Goal: Information Seeking & Learning: Learn about a topic

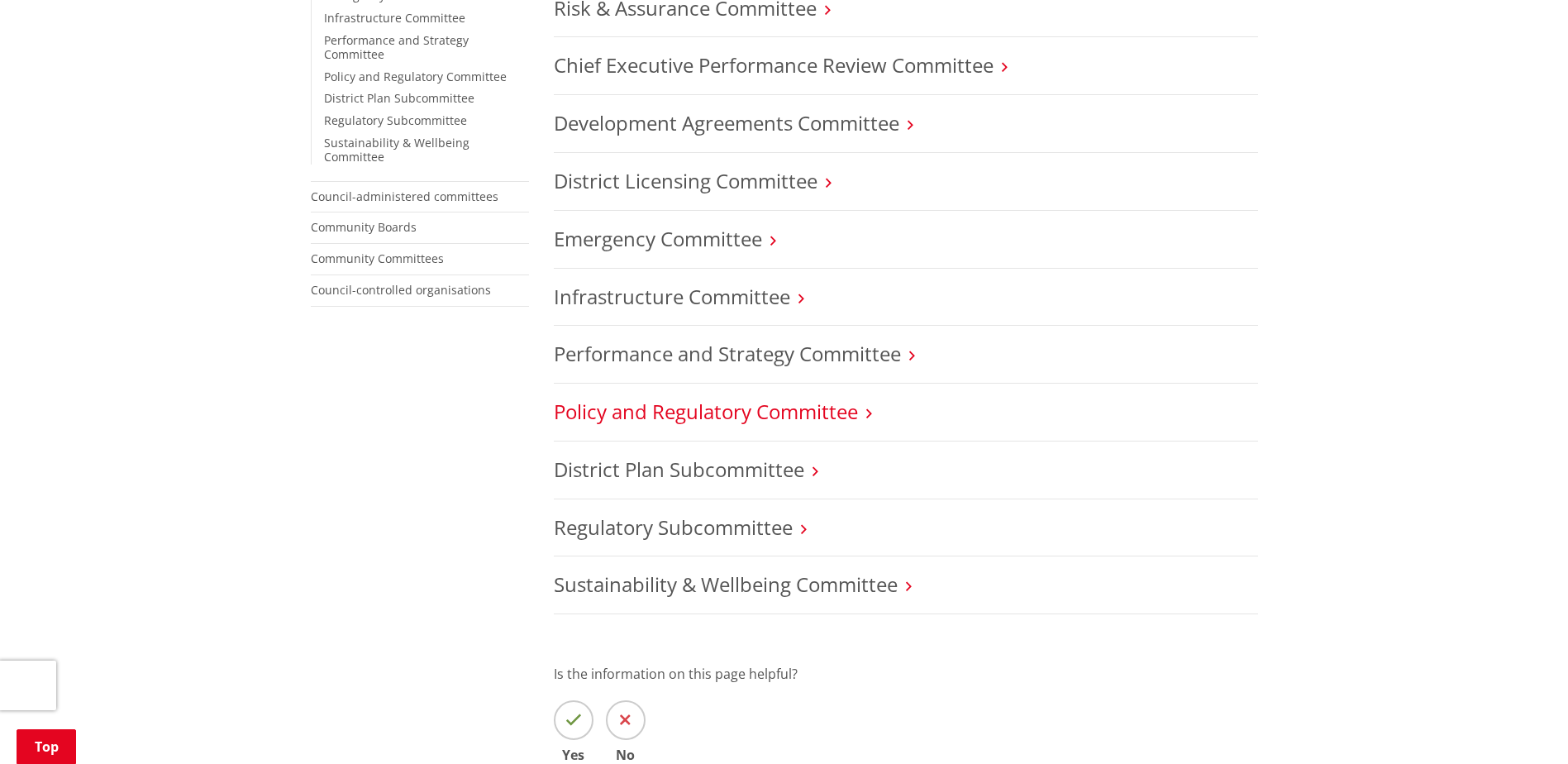
scroll to position [662, 0]
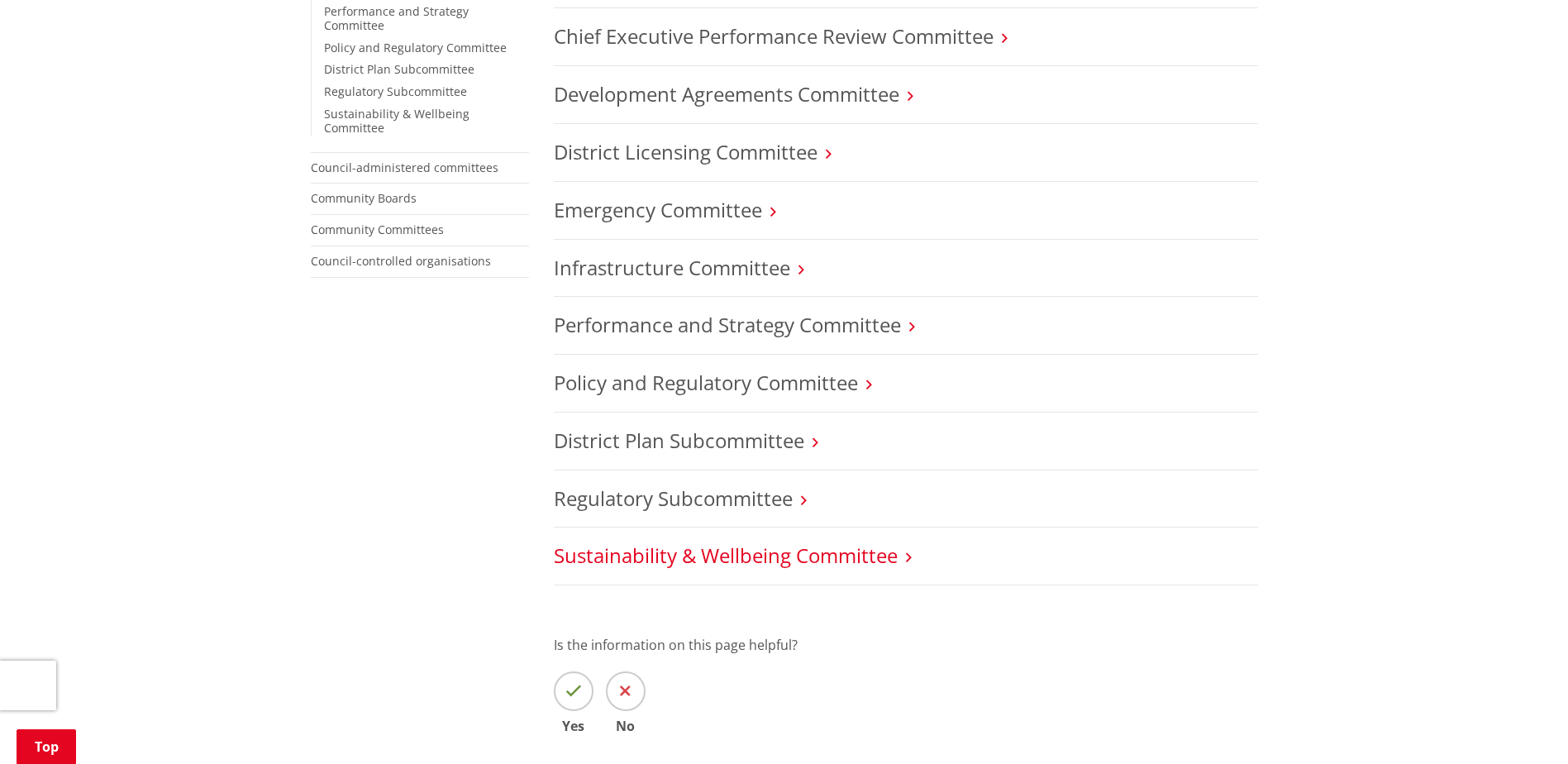
click at [631, 556] on link "Sustainability & Wellbeing Committee" at bounding box center [725, 554] width 344 height 28
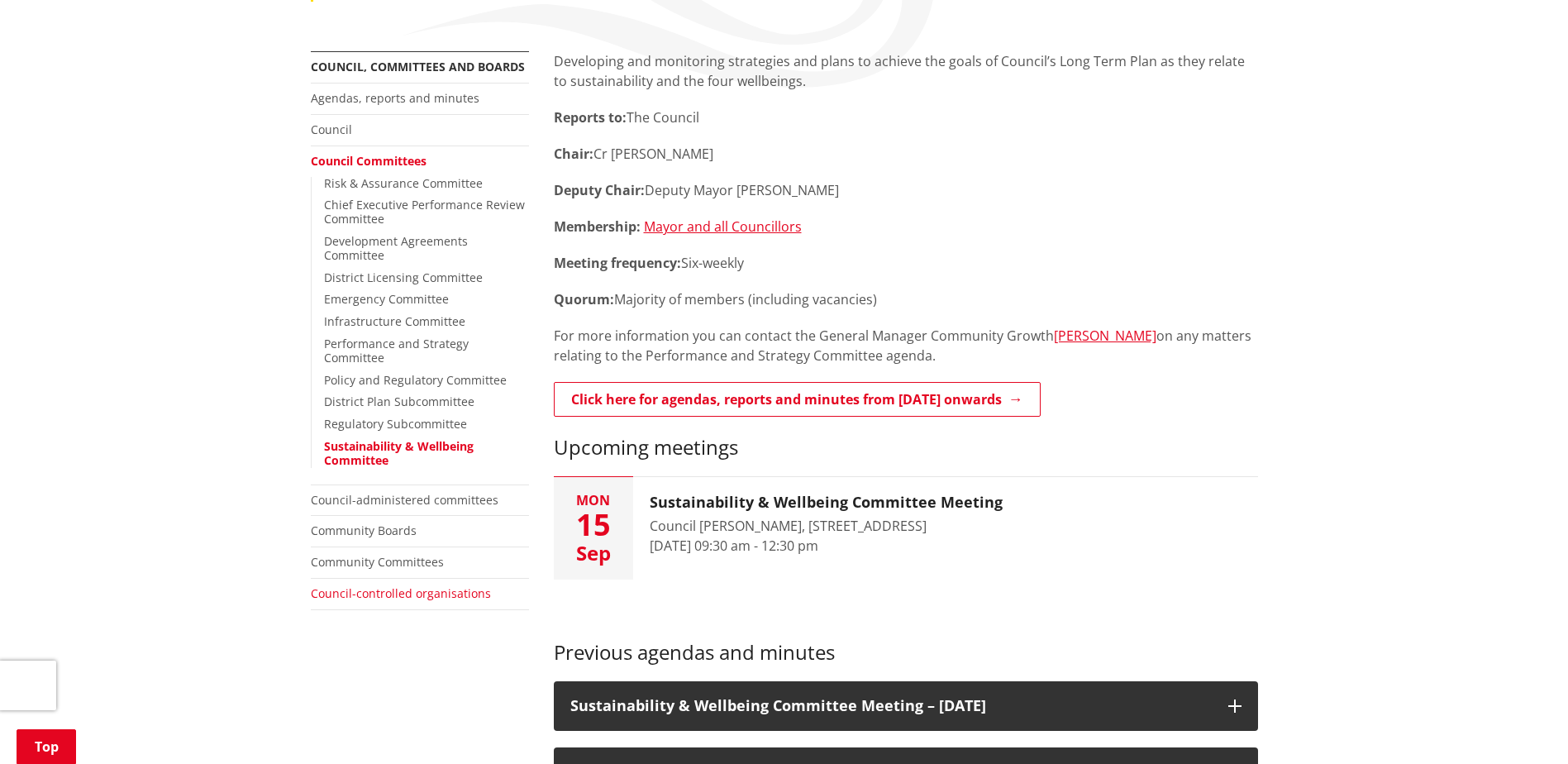
scroll to position [330, 0]
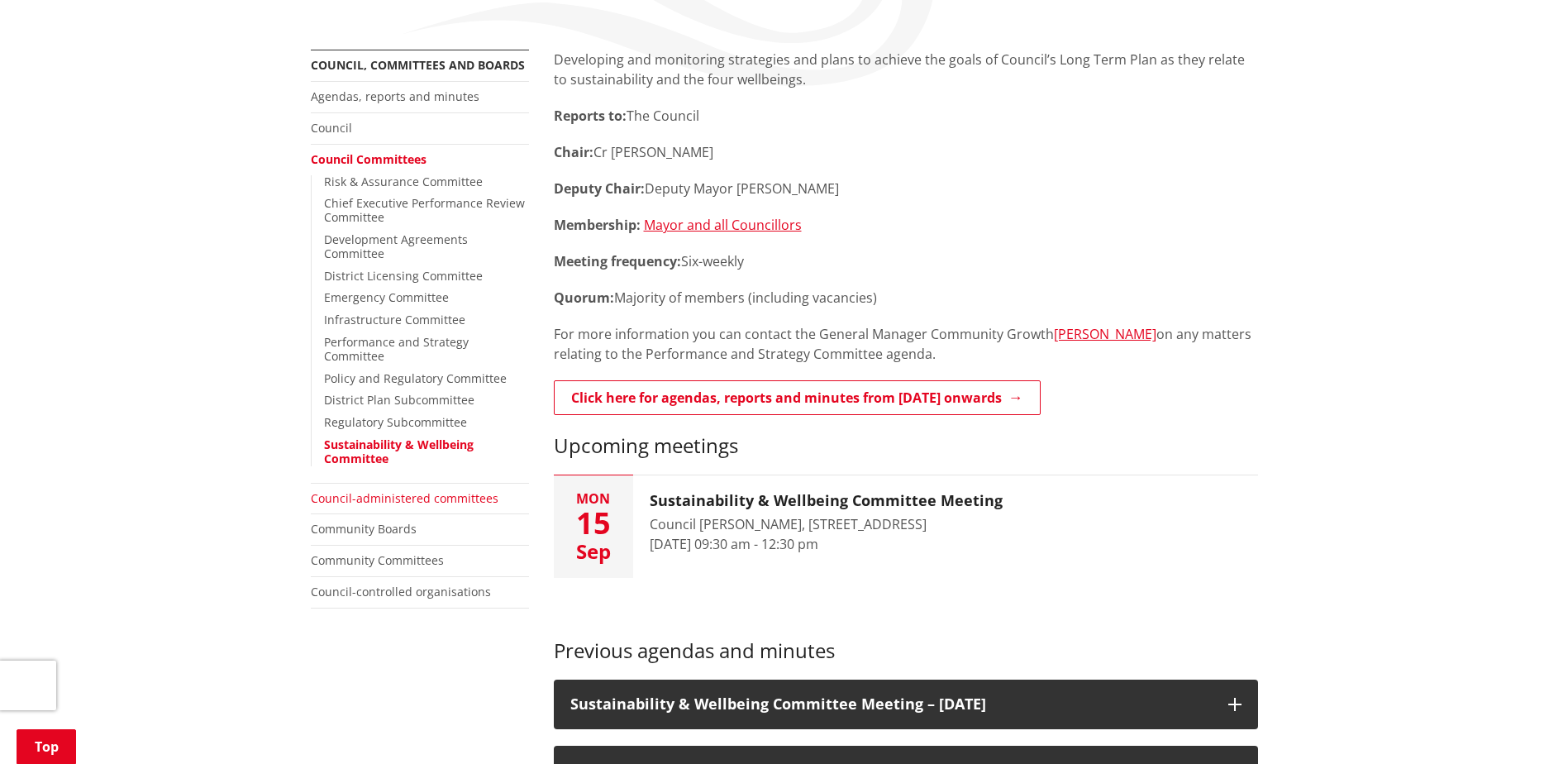
click at [383, 490] on link "Council-administered committees" at bounding box center [404, 497] width 188 height 16
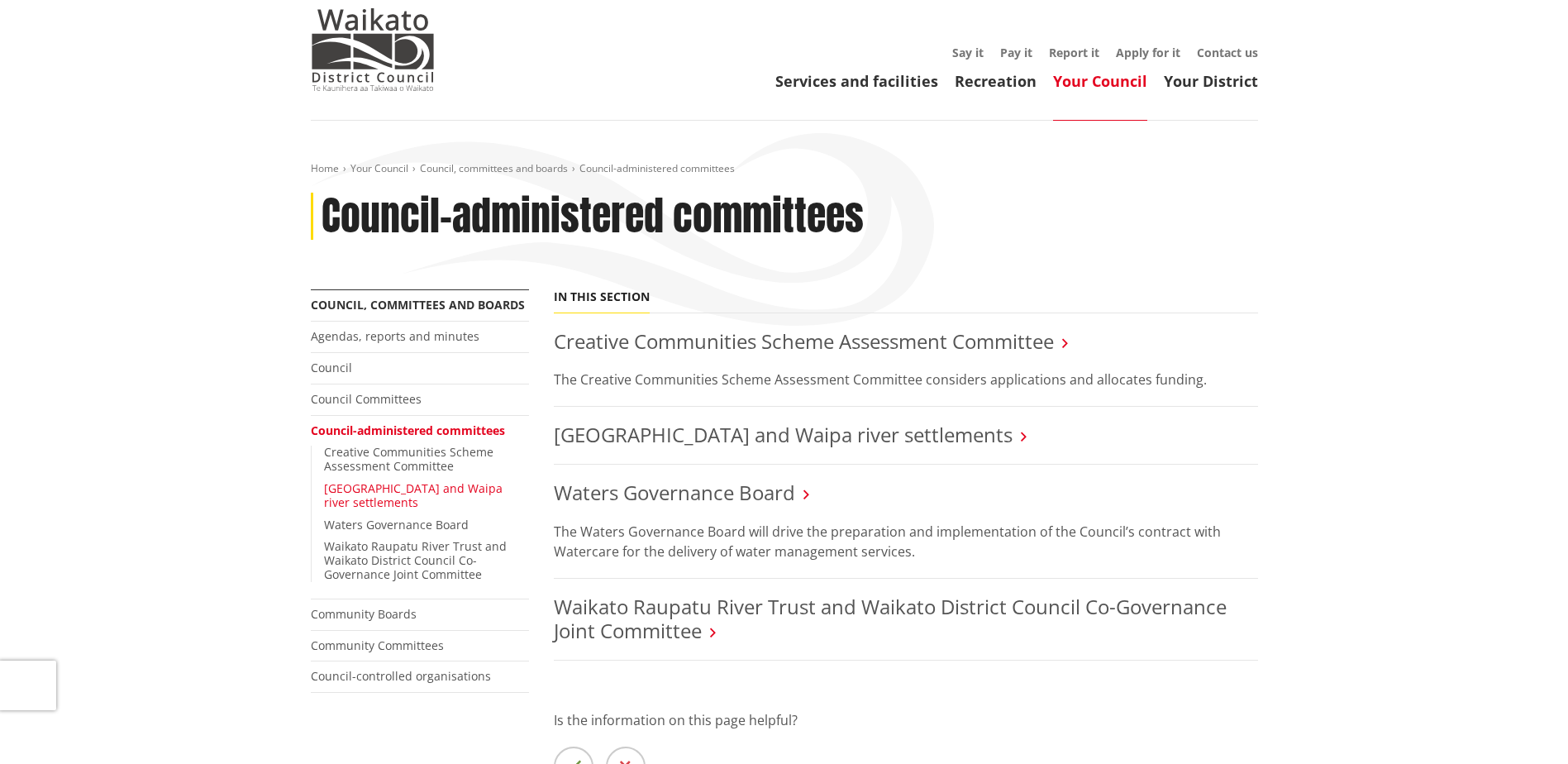
scroll to position [83, 0]
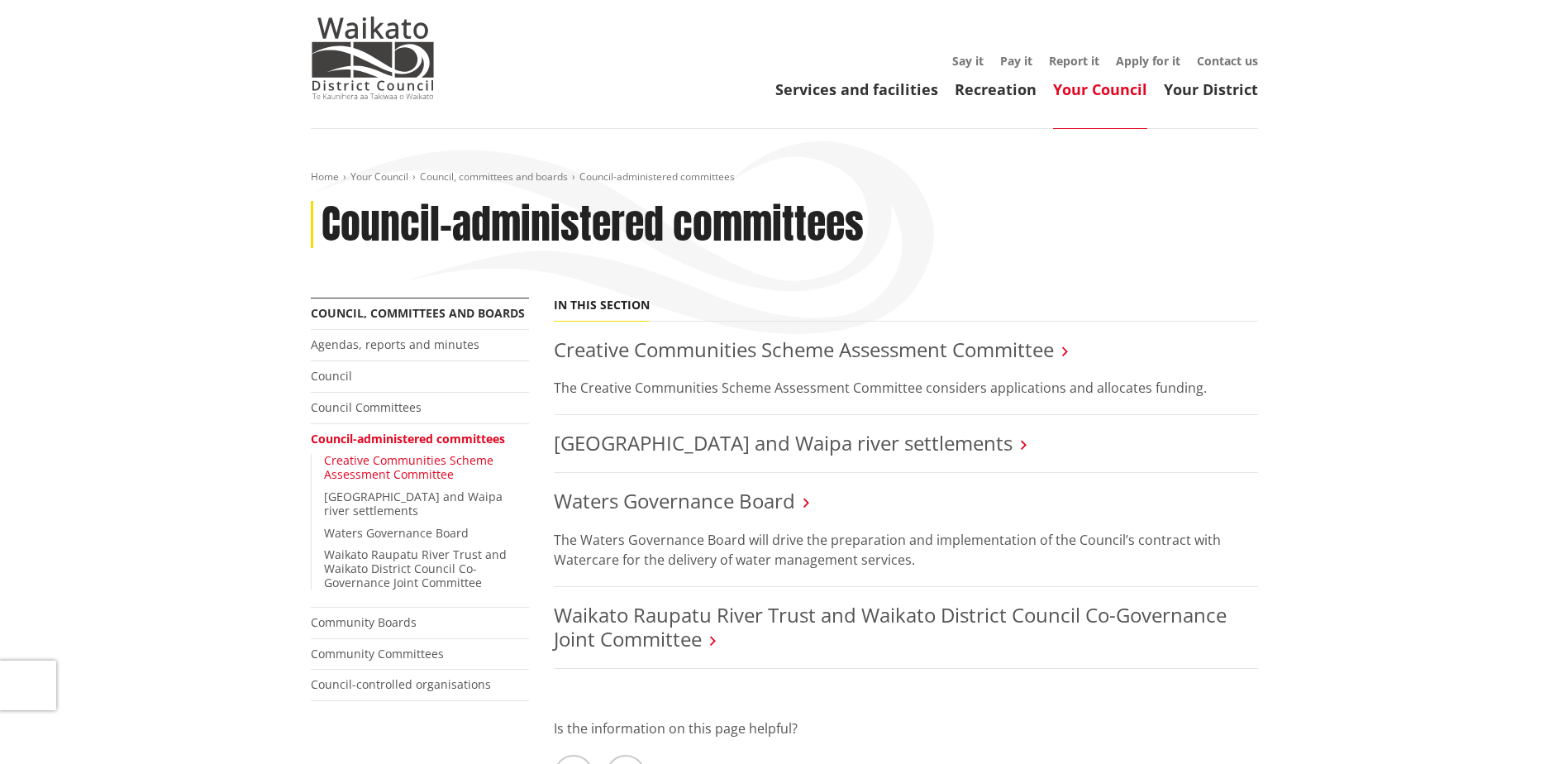
click at [400, 462] on link "Creative Communities Scheme Assessment Committee" at bounding box center [408, 466] width 170 height 29
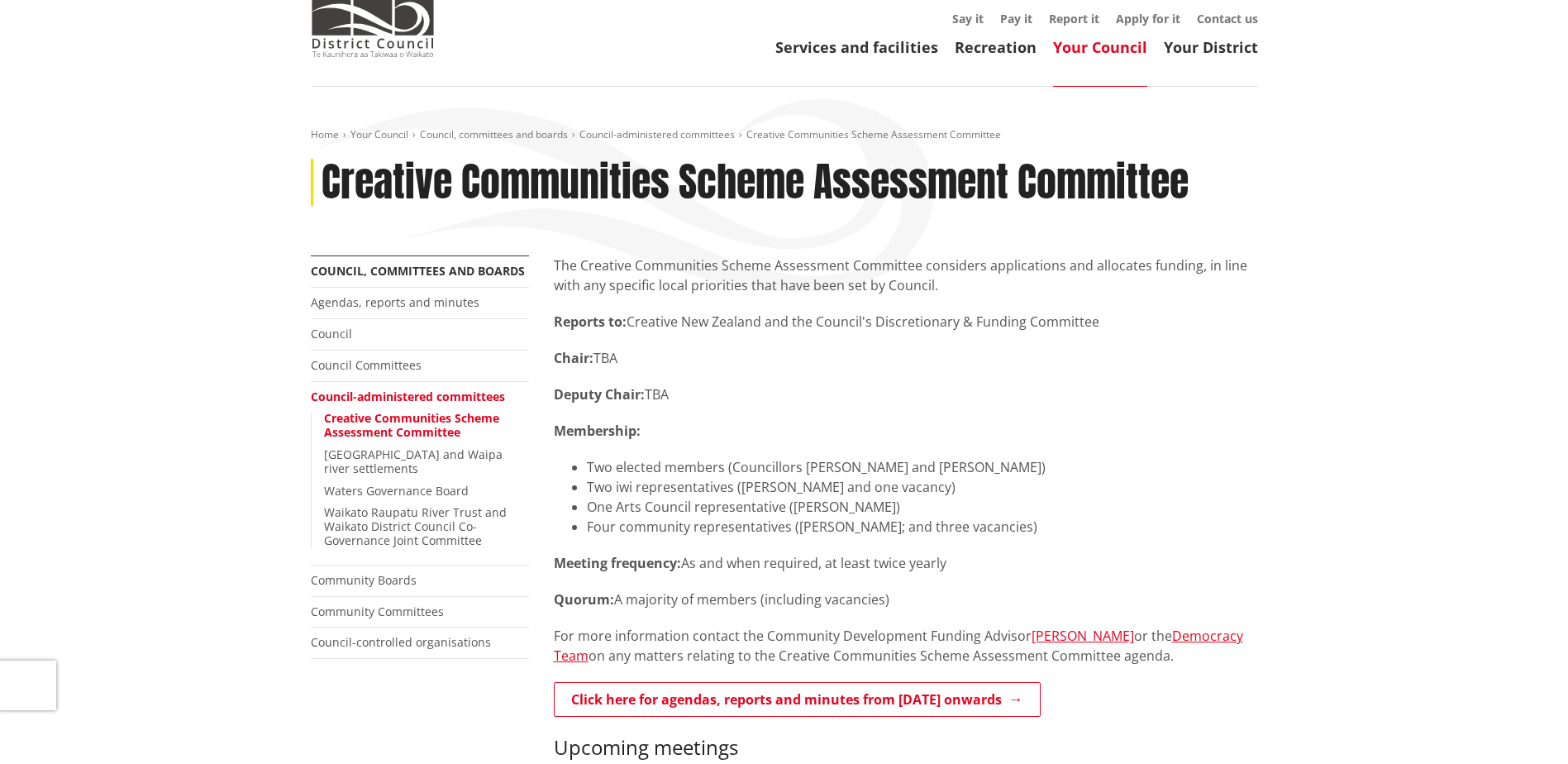
scroll to position [165, 0]
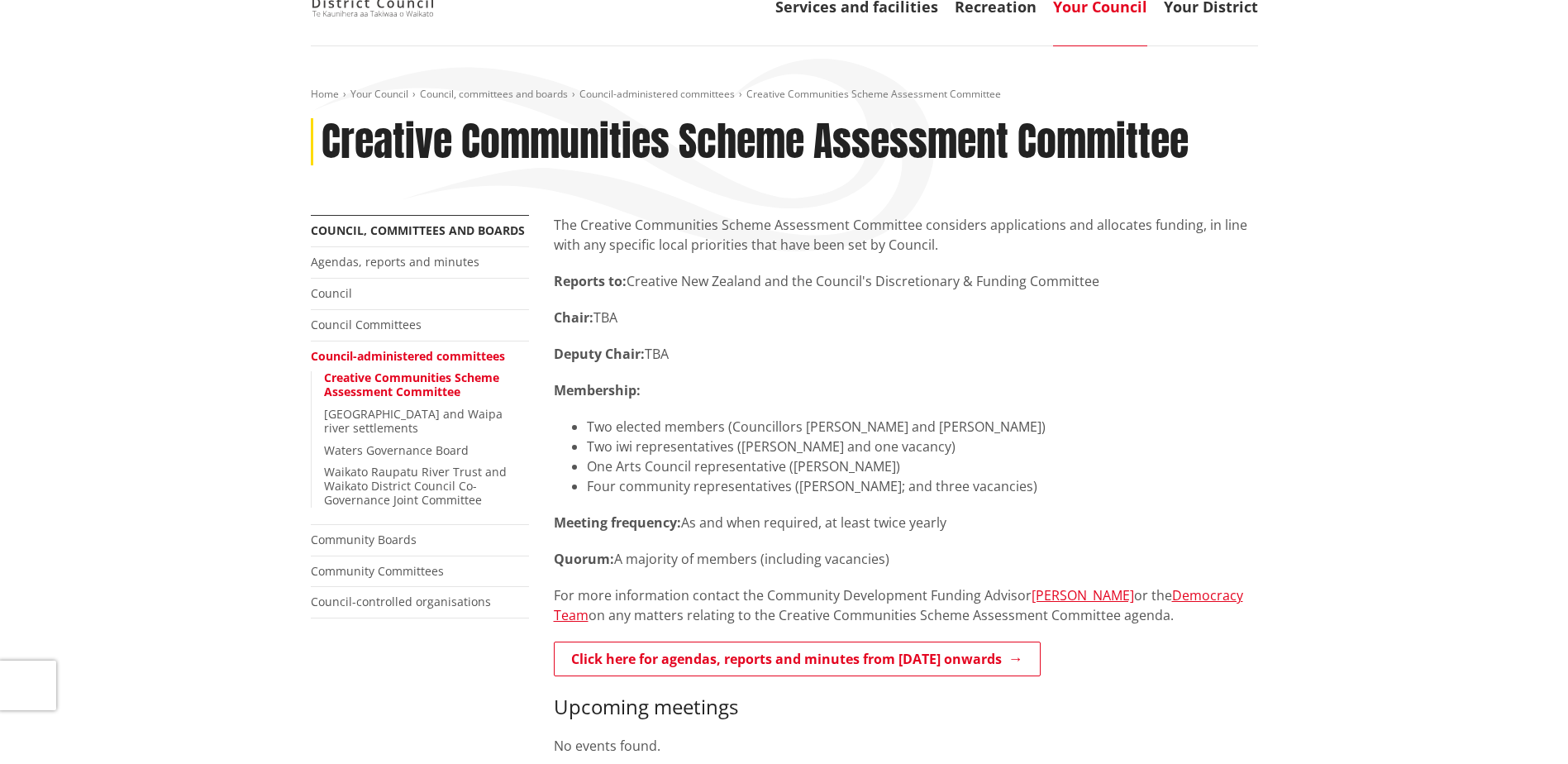
click at [409, 380] on link "Creative Communities Scheme Assessment Committee" at bounding box center [411, 383] width 176 height 29
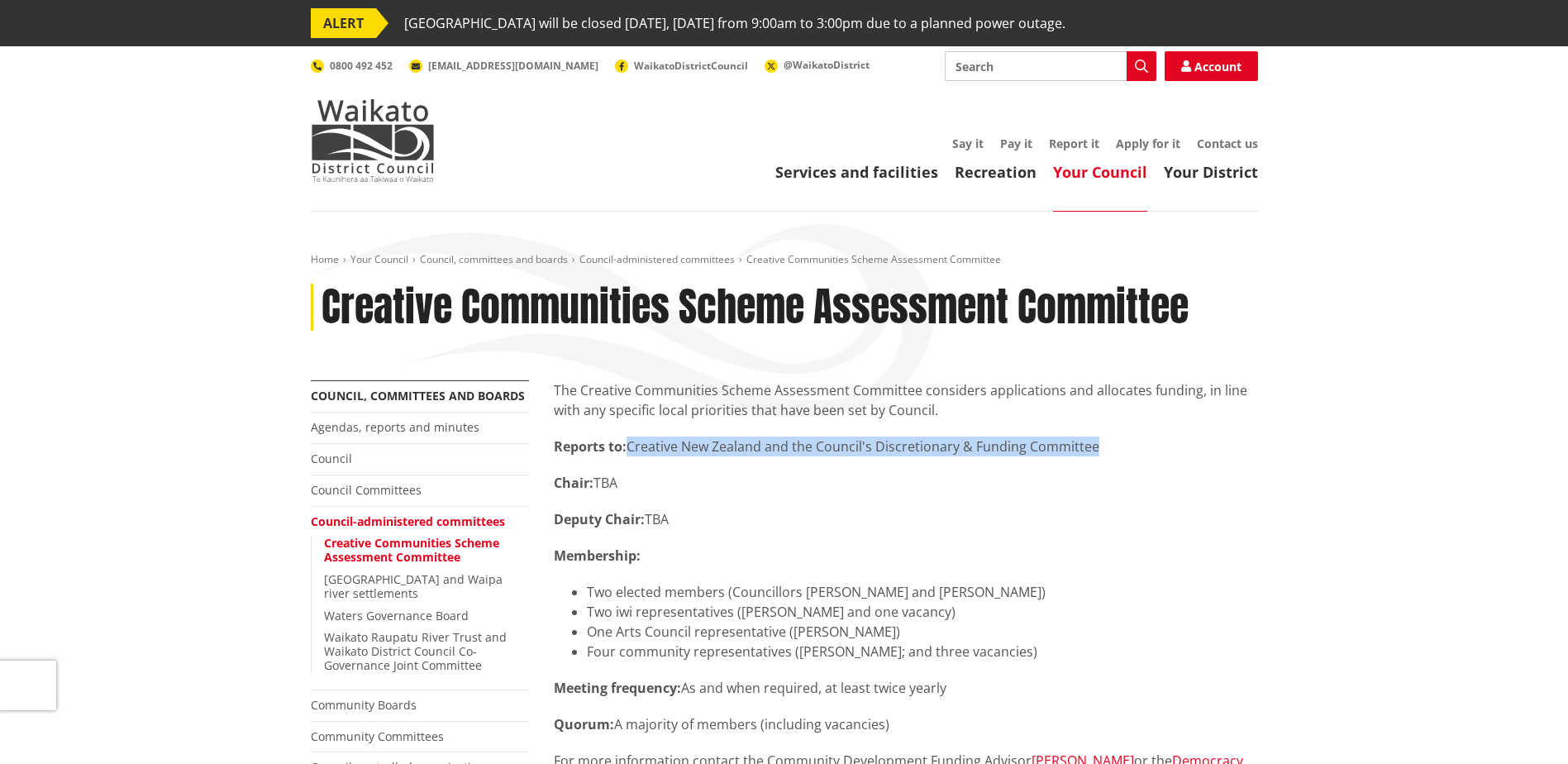
drag, startPoint x: 627, startPoint y: 447, endPoint x: 1119, endPoint y: 438, distance: 492.1
click at [1119, 438] on p "Reports to: Creative New Zealand and the Council's Discretionary & Funding Comm…" at bounding box center [905, 446] width 704 height 20
click at [1090, 442] on p "Reports to: Creative New Zealand and the Council's Discretionary & Funding Comm…" at bounding box center [905, 446] width 704 height 20
click at [1095, 442] on p "Reports to: Creative New Zealand and the Council's Discretionary & Funding Comm…" at bounding box center [905, 446] width 704 height 20
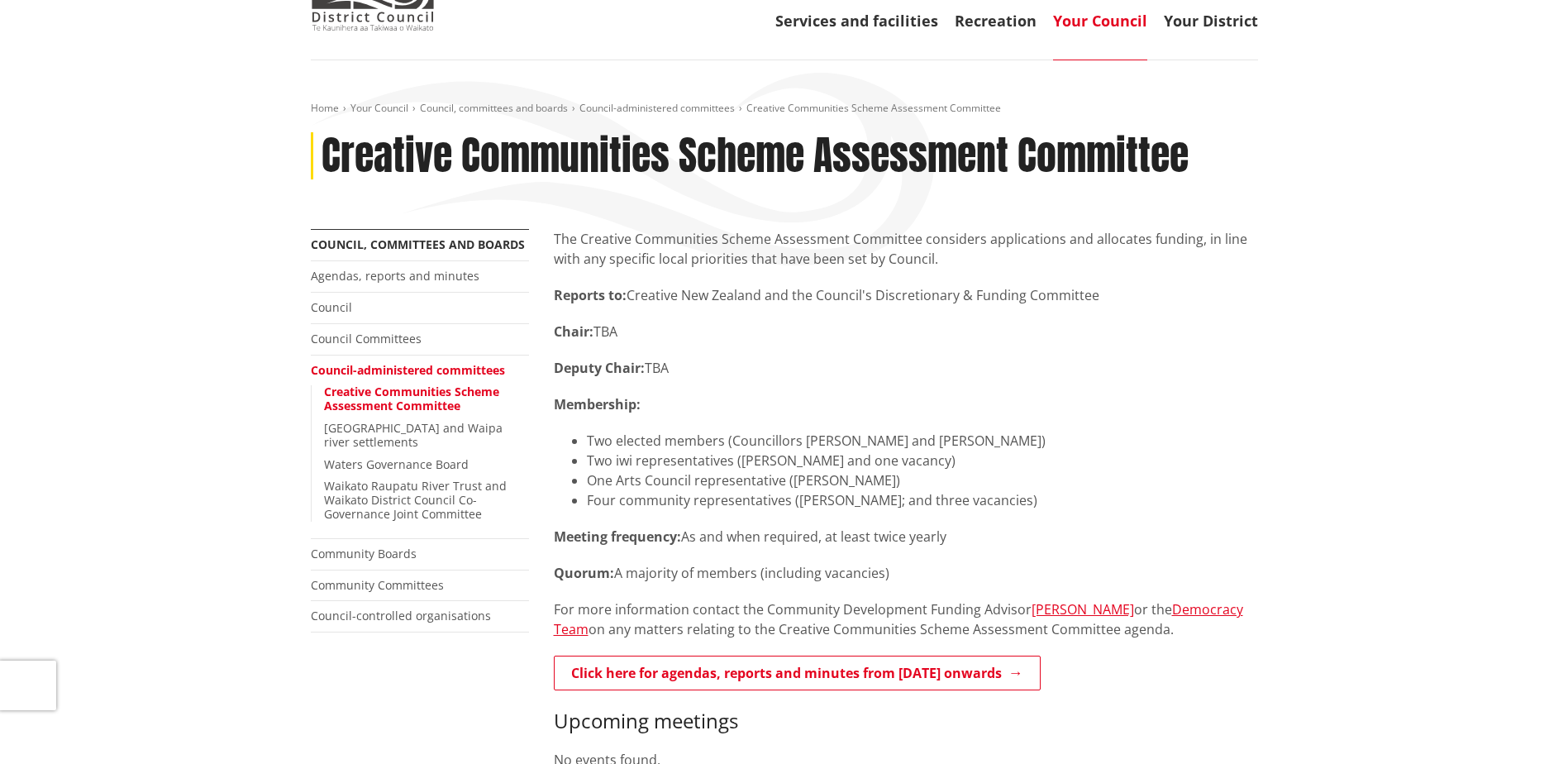
scroll to position [165, 0]
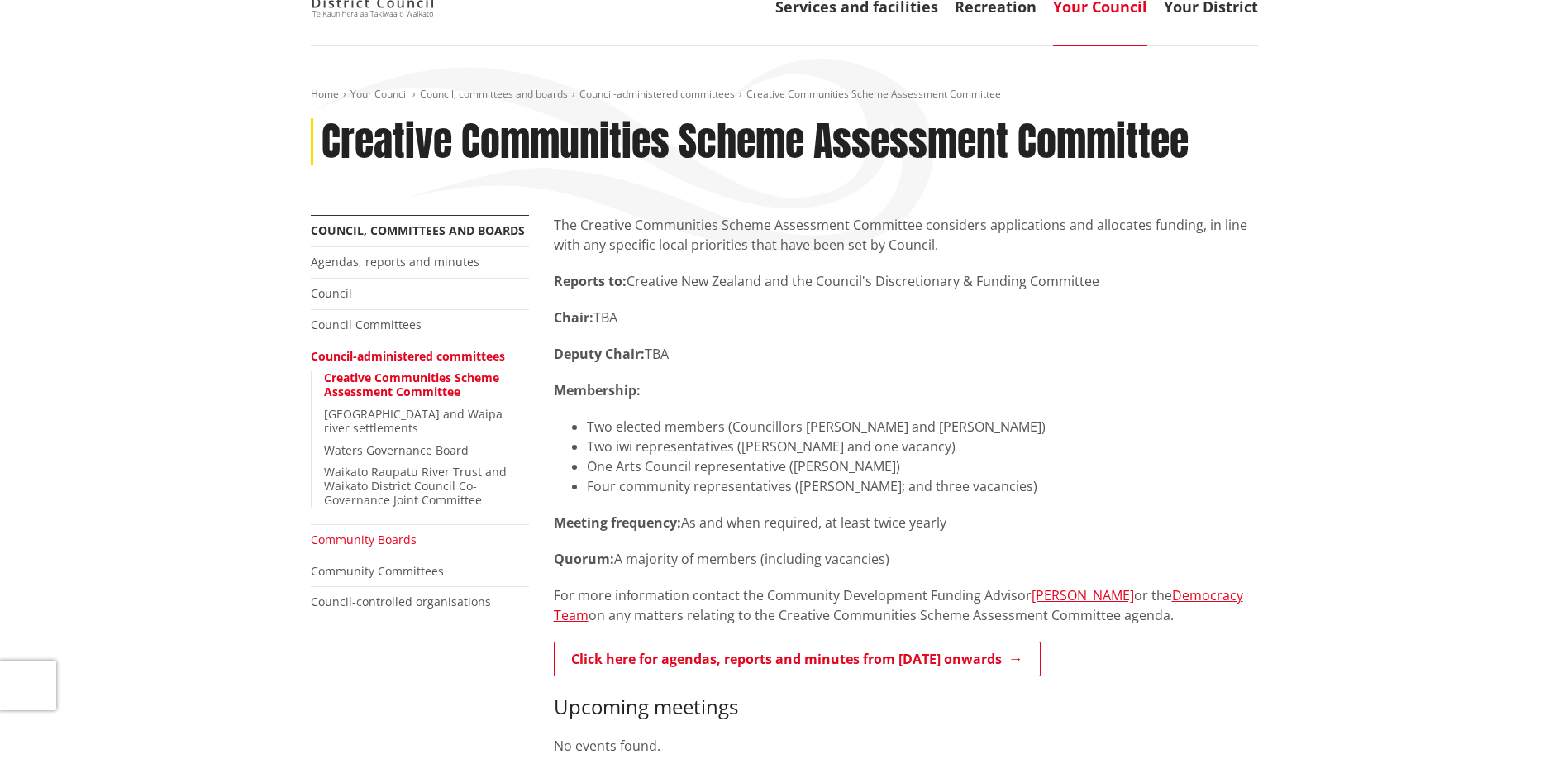
click at [394, 531] on link "Community Boards" at bounding box center [363, 539] width 105 height 16
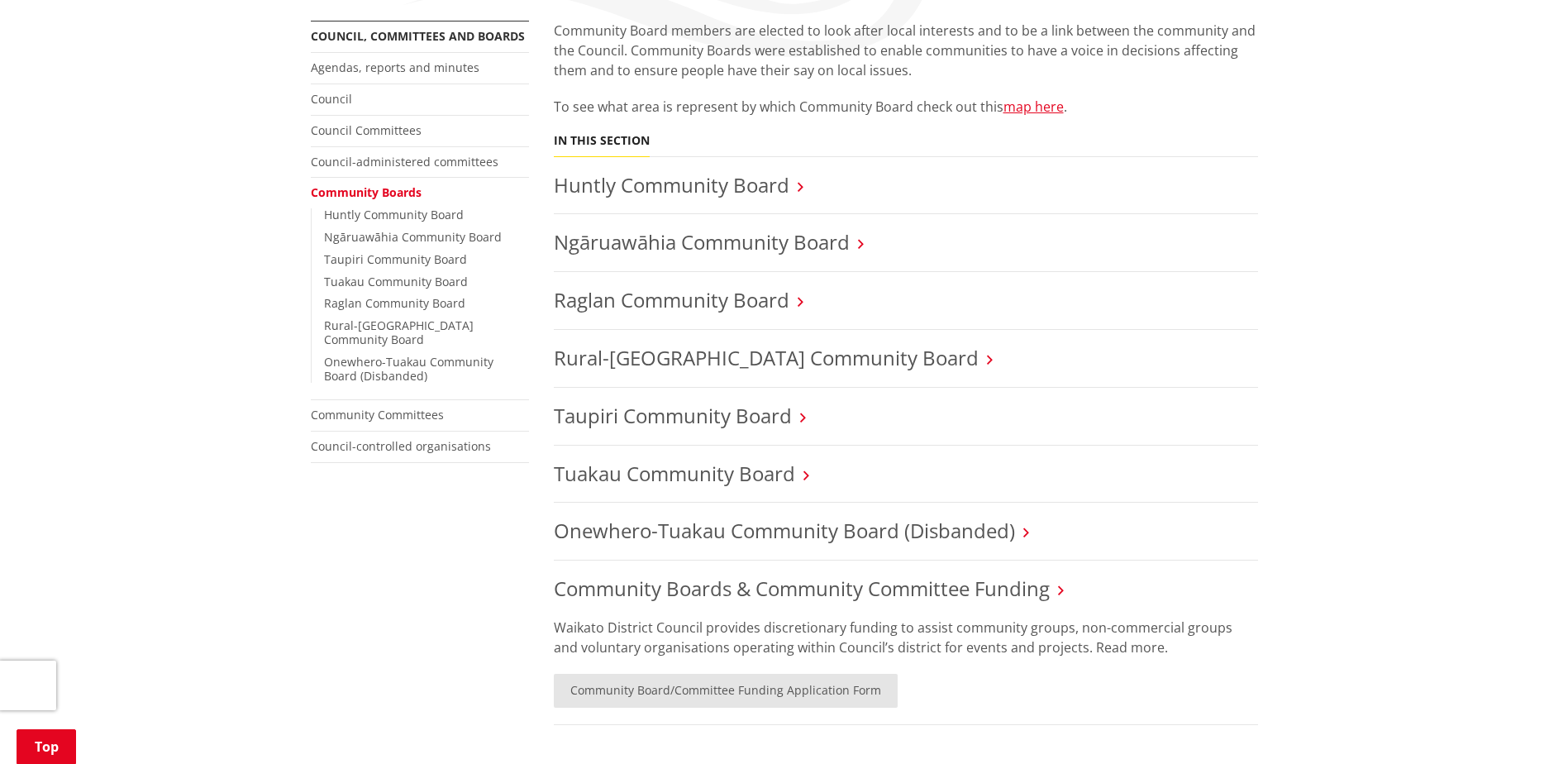
scroll to position [330, 0]
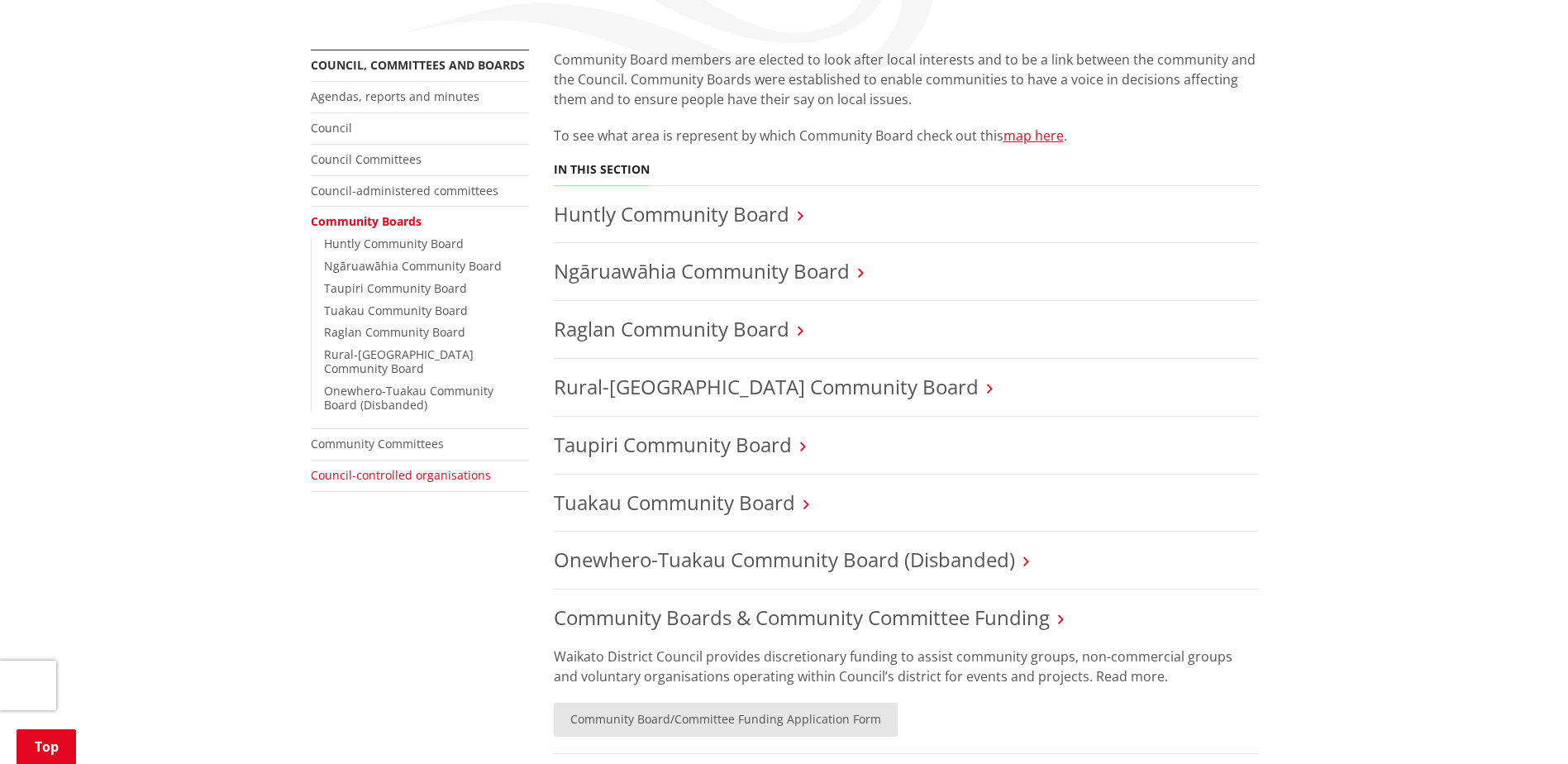
click at [464, 467] on link "Council-controlled organisations" at bounding box center [401, 475] width 180 height 16
